Goal: Communication & Community: Answer question/provide support

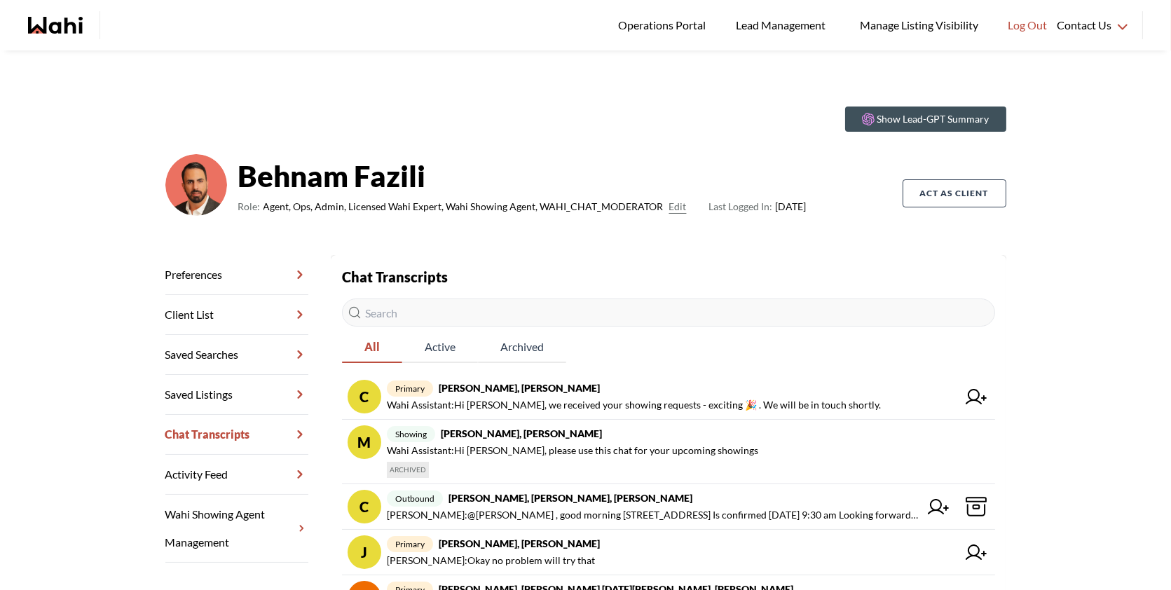
scroll to position [335, 0]
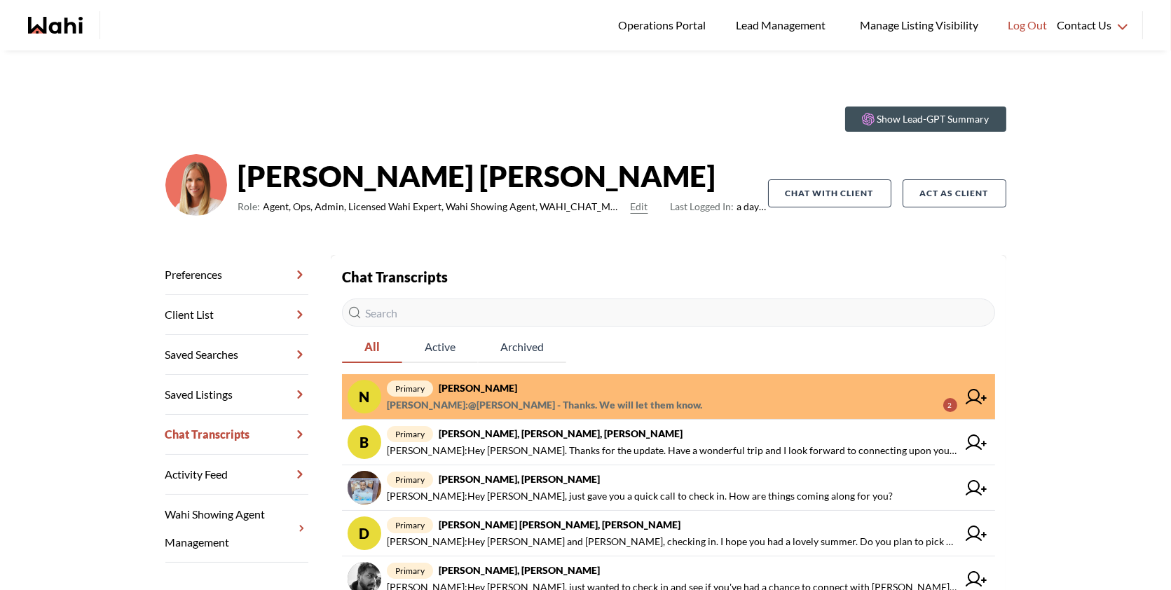
click at [579, 404] on span "Neha Saini : @Neha Saini - Thanks. We will let them know." at bounding box center [544, 405] width 315 height 17
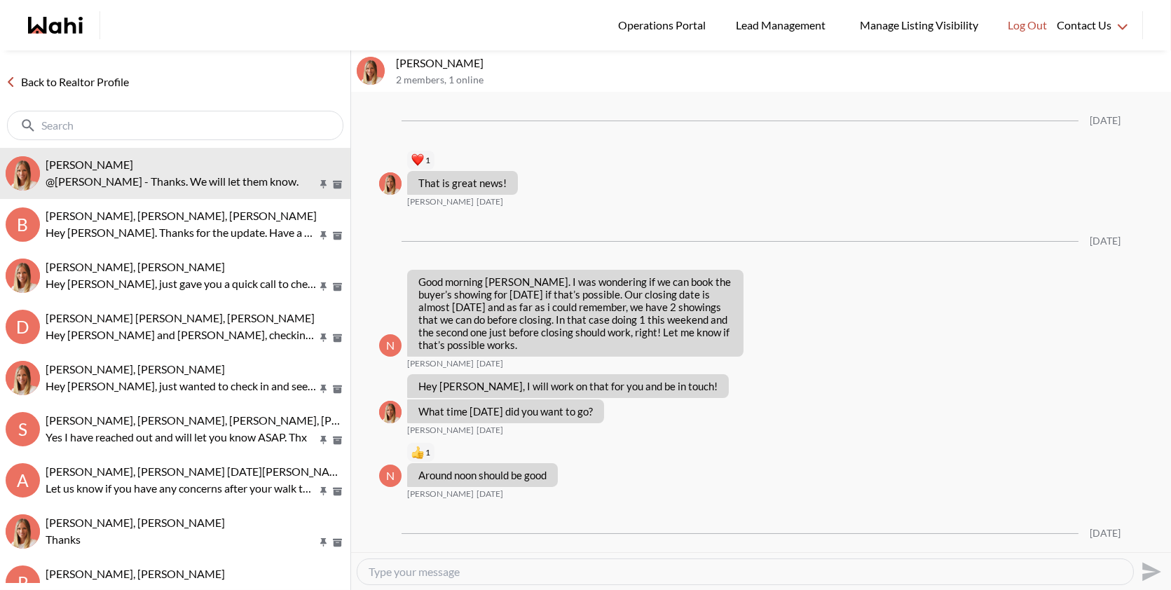
scroll to position [1526, 0]
